Goal: Information Seeking & Learning: Learn about a topic

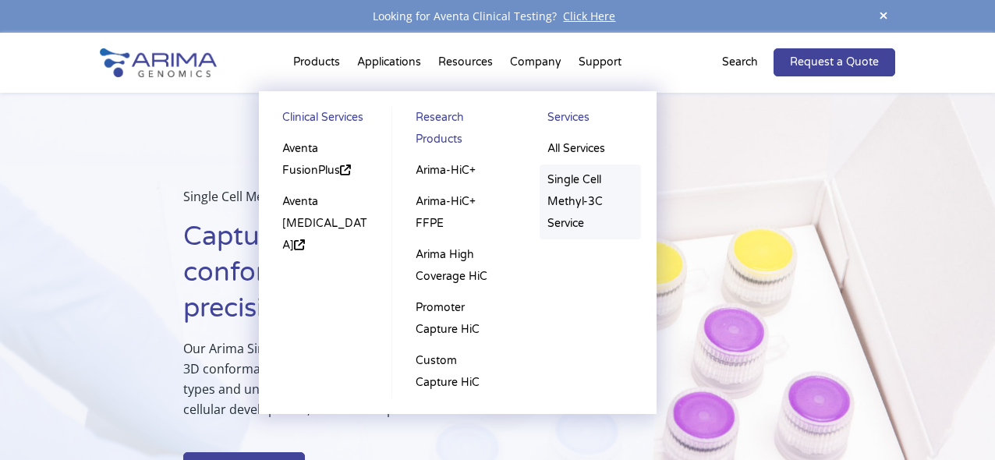
click at [583, 188] on link "Single Cell Methyl-3C Service" at bounding box center [590, 202] width 101 height 75
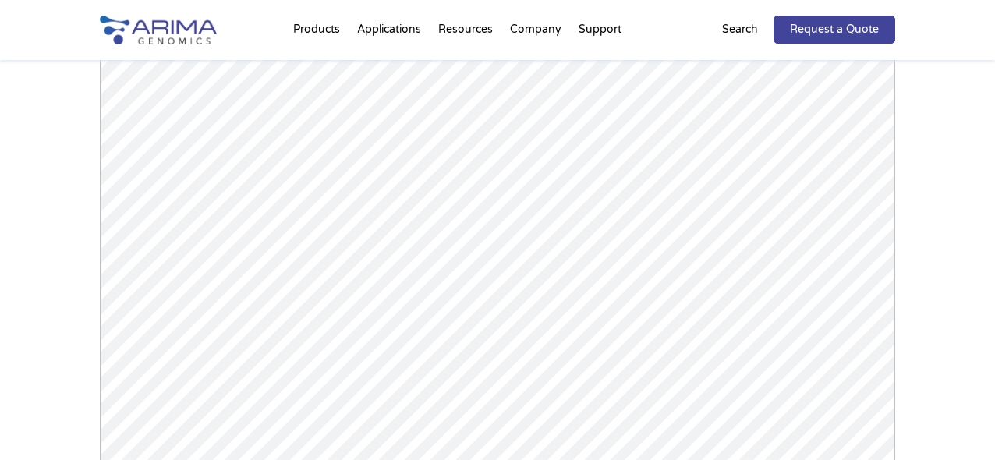
scroll to position [1614, 0]
click at [20, 358] on div "Arima Single Cell Publications Powered by Bioz © 2025 See more details on Bioz" at bounding box center [497, 224] width 995 height 836
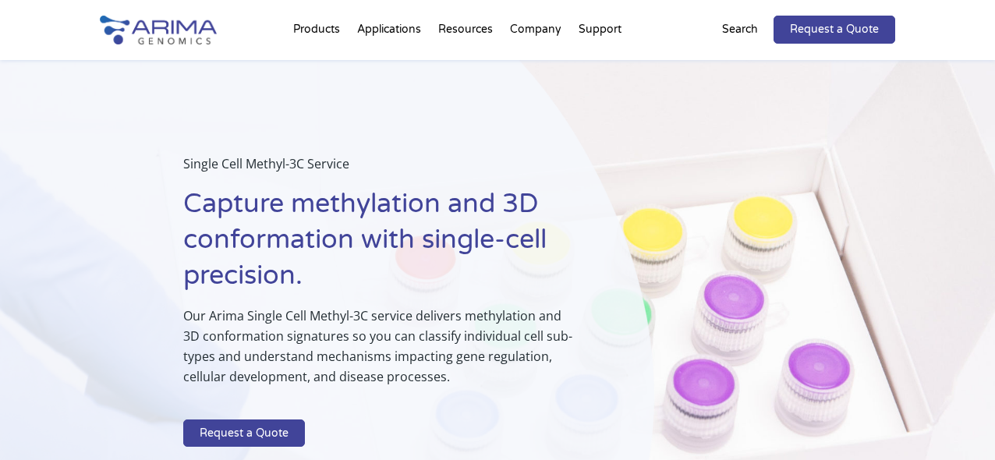
click at [285, 30] on div "Products Clinical Services Aventa FusionPlus Aventa Lymphoma Research Products …" at bounding box center [458, 29] width 398 height 59
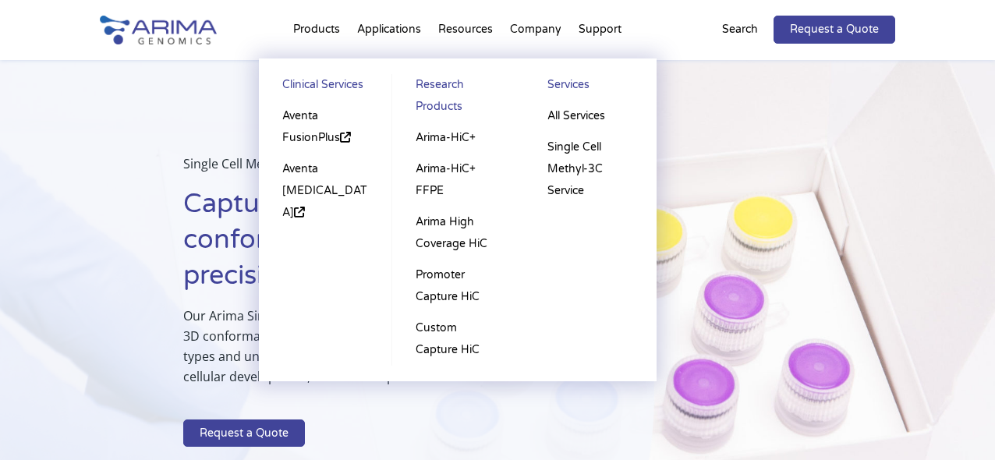
click at [303, 30] on li "Products Clinical Services Aventa FusionPlus Aventa Lymphoma Research Products …" at bounding box center [317, 32] width 64 height 53
click at [576, 158] on link "Single Cell Methyl-3C Service" at bounding box center [590, 169] width 101 height 75
